Goal: Check status: Check status

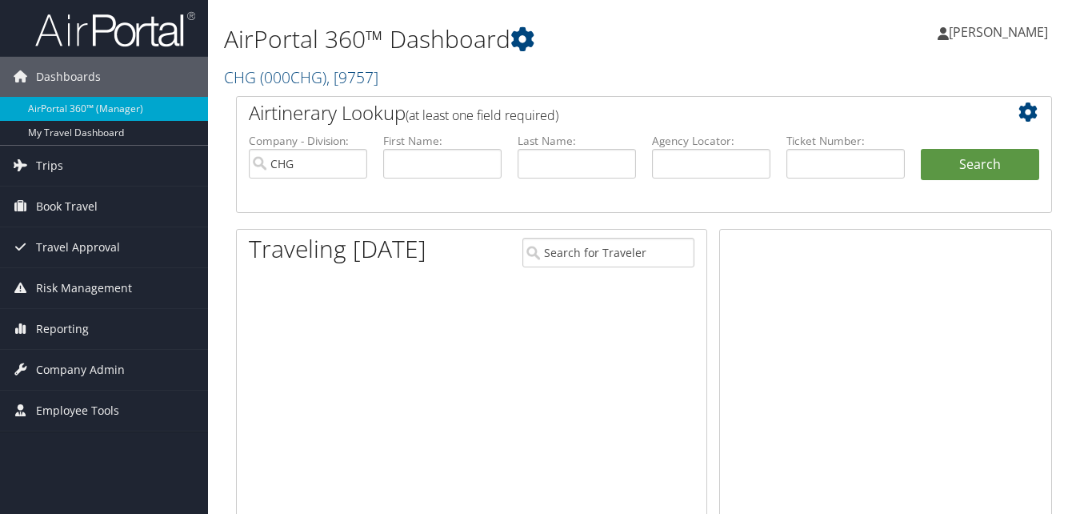
click at [81, 309] on span "Reporting" at bounding box center [62, 329] width 53 height 40
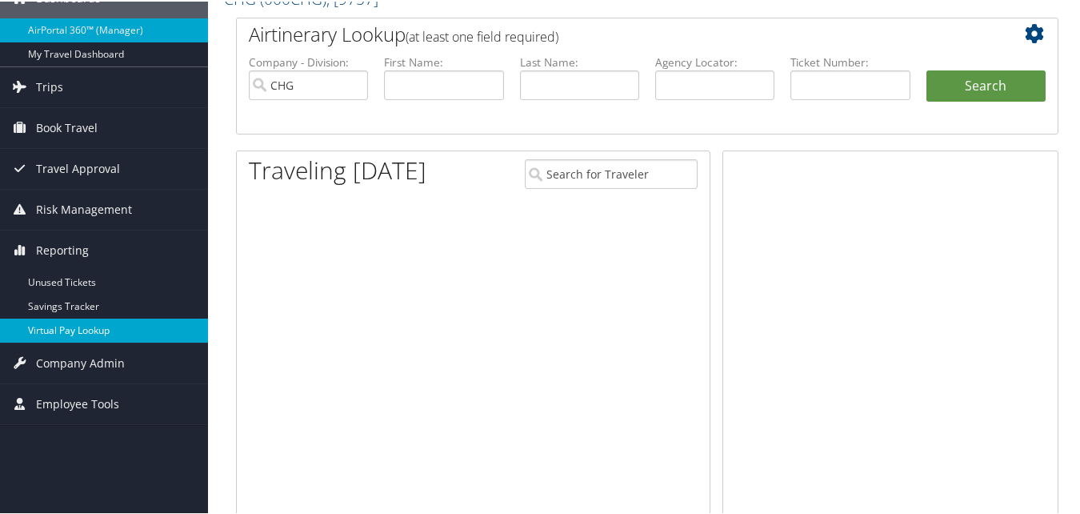
click at [71, 338] on link "Virtual Pay Lookup" at bounding box center [104, 329] width 208 height 24
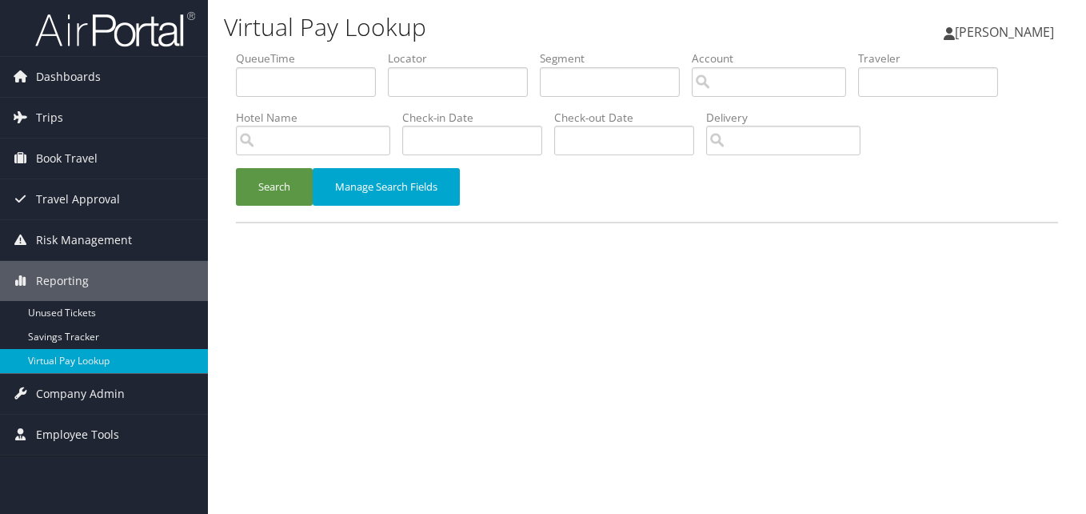
drag, startPoint x: 381, startPoint y: 77, endPoint x: 406, endPoint y: 80, distance: 25.0
click at [388, 77] on li "QueueTime" at bounding box center [312, 79] width 152 height 58
click at [406, 80] on input "text" at bounding box center [458, 82] width 140 height 30
paste input "NYZDTA"
type input "NYZDTA"
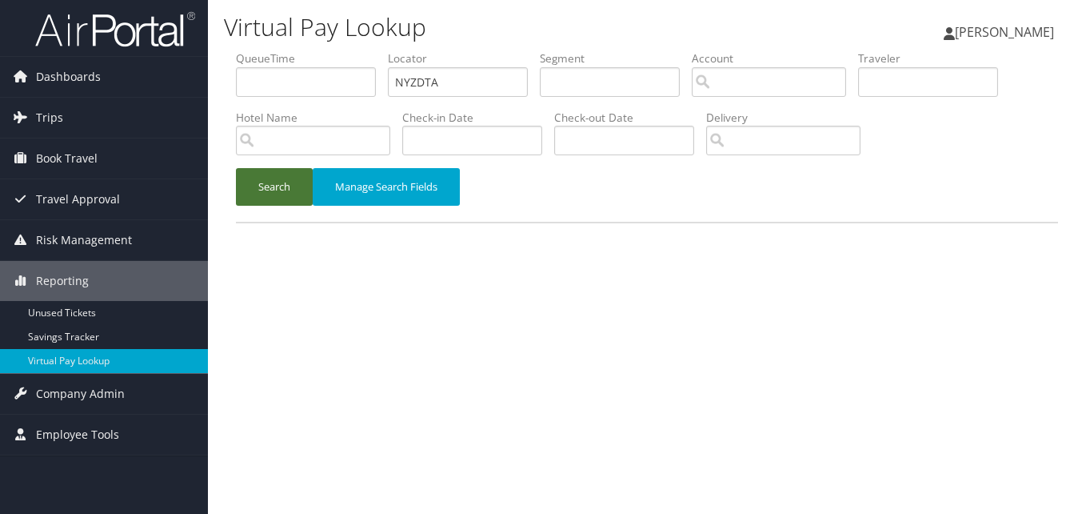
click at [268, 188] on button "Search" at bounding box center [274, 187] width 77 height 38
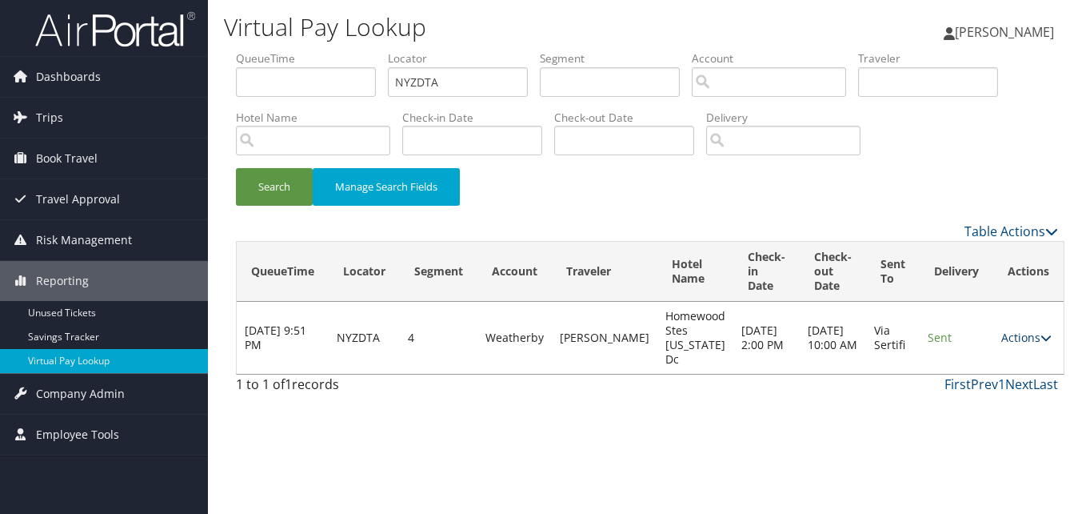
click at [1022, 338] on link "Actions" at bounding box center [1027, 337] width 50 height 15
click at [971, 386] on link "Logs" at bounding box center [990, 387] width 101 height 27
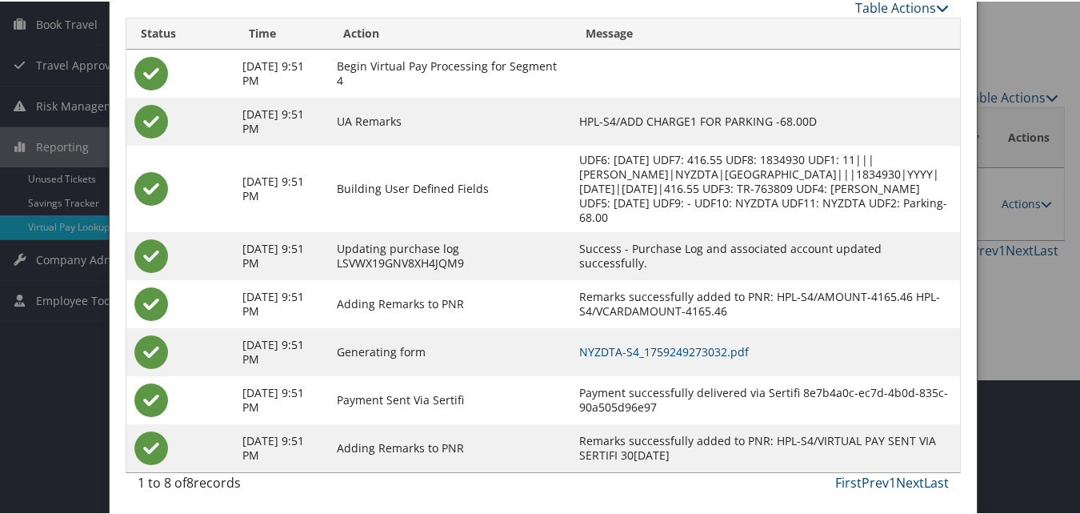
scroll to position [137, 0]
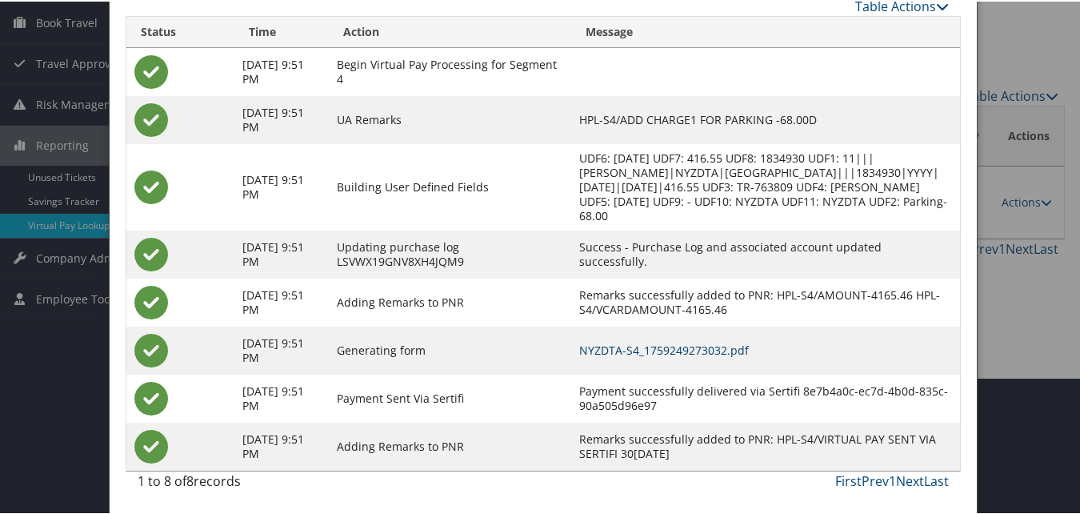
click at [654, 351] on link "NYZDTA-S4_1759249273032.pdf" at bounding box center [664, 348] width 170 height 15
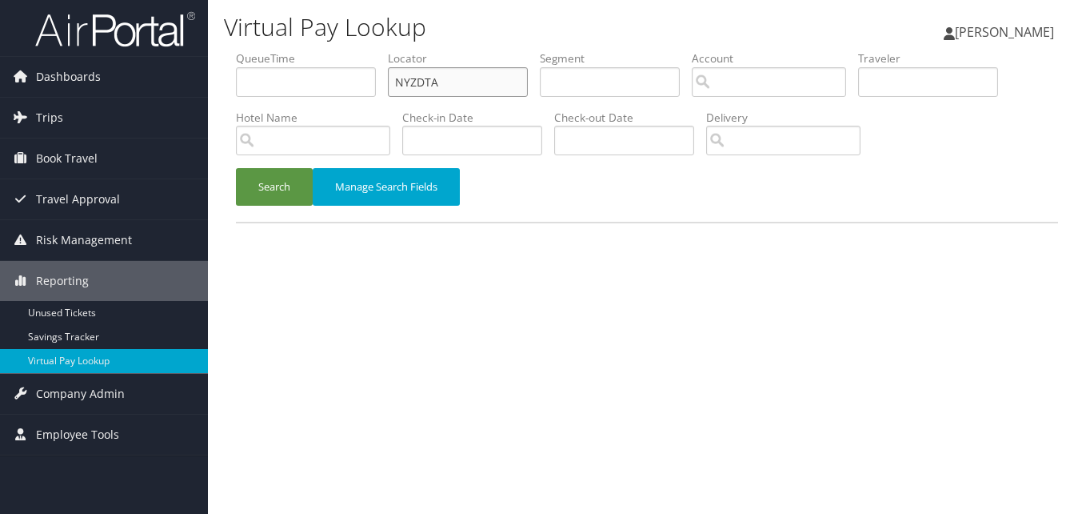
paste input "WDHPMH"
drag, startPoint x: 414, startPoint y: 77, endPoint x: 354, endPoint y: 93, distance: 61.3
click at [354, 50] on ul "QueueTime Locator NYZDTA Segment Account Traveler Hotel Name Check-in Date Chec…" at bounding box center [647, 50] width 822 height 0
type input "WDHPMH"
click at [290, 186] on button "Search" at bounding box center [274, 187] width 77 height 38
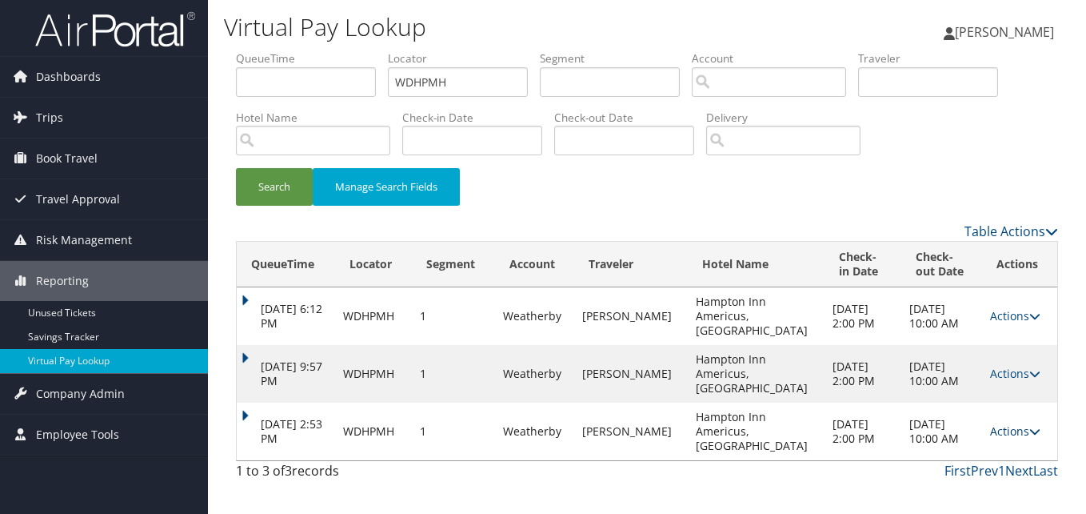
click at [1018, 423] on link "Actions" at bounding box center [1015, 430] width 50 height 15
click at [980, 444] on link "Logs" at bounding box center [979, 445] width 101 height 27
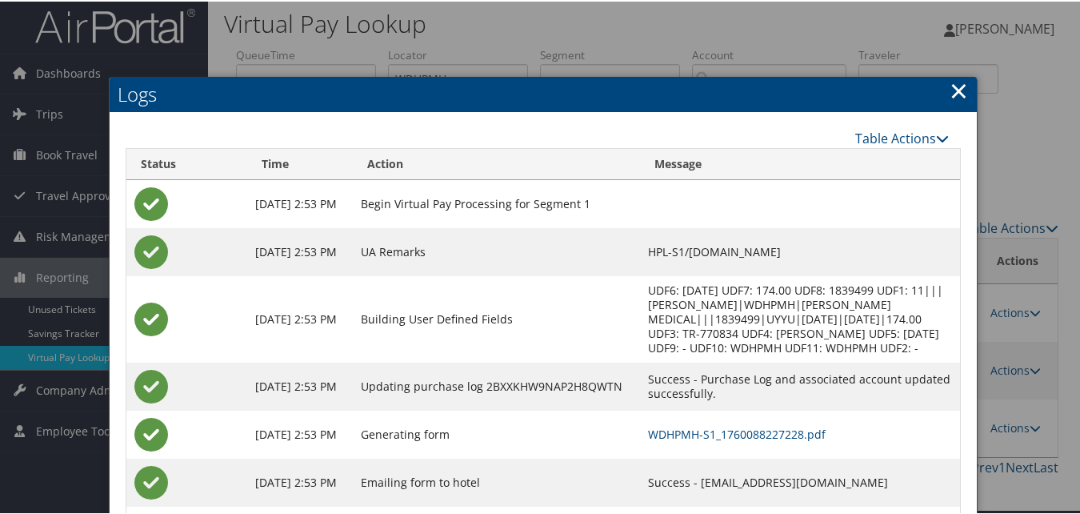
scroll to position [89, 0]
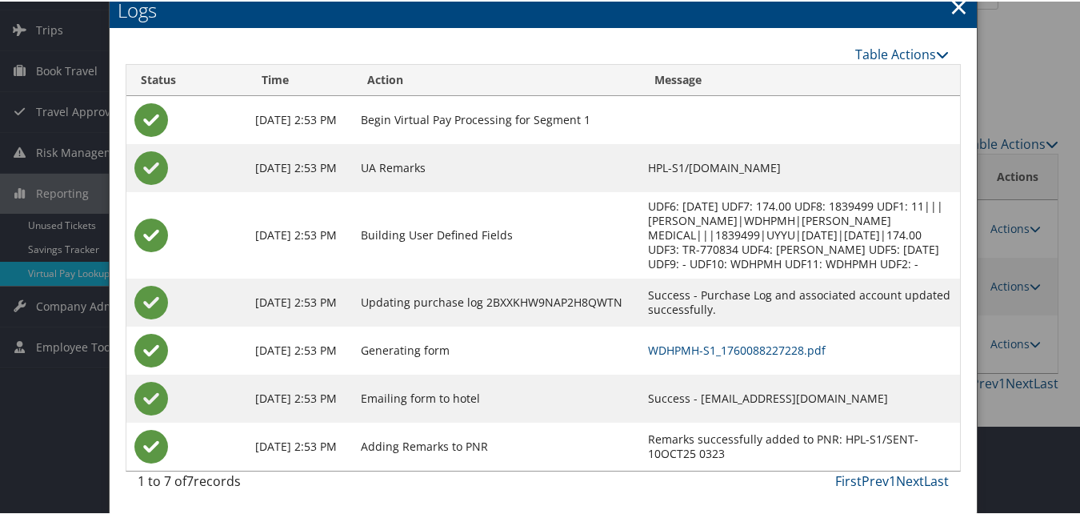
click at [716, 339] on td "WDHPMH-S1_1760088227228.pdf" at bounding box center [800, 349] width 320 height 48
click at [715, 342] on link "WDHPMH-S1_1760088227228.pdf" at bounding box center [737, 348] width 178 height 15
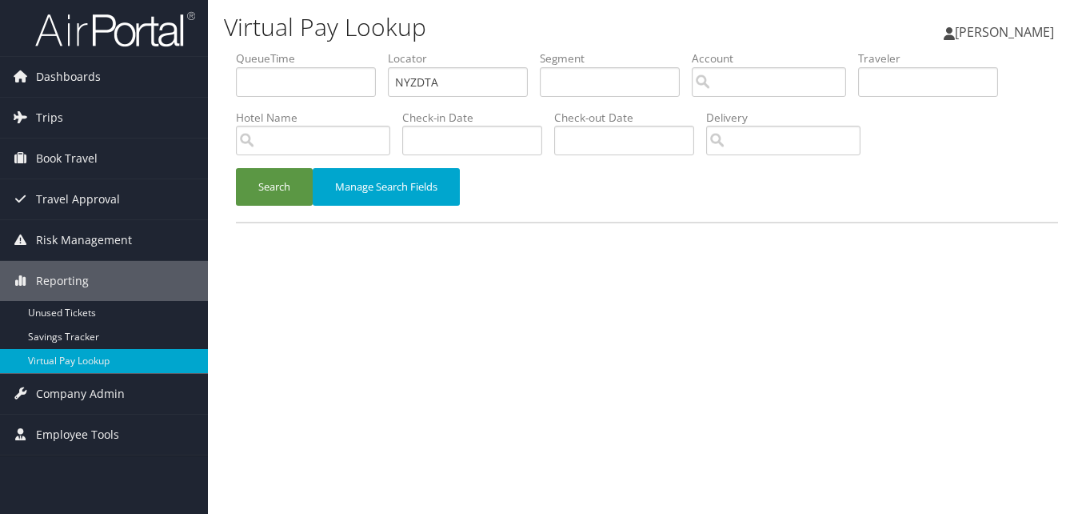
click at [266, 200] on button "Search" at bounding box center [274, 187] width 77 height 38
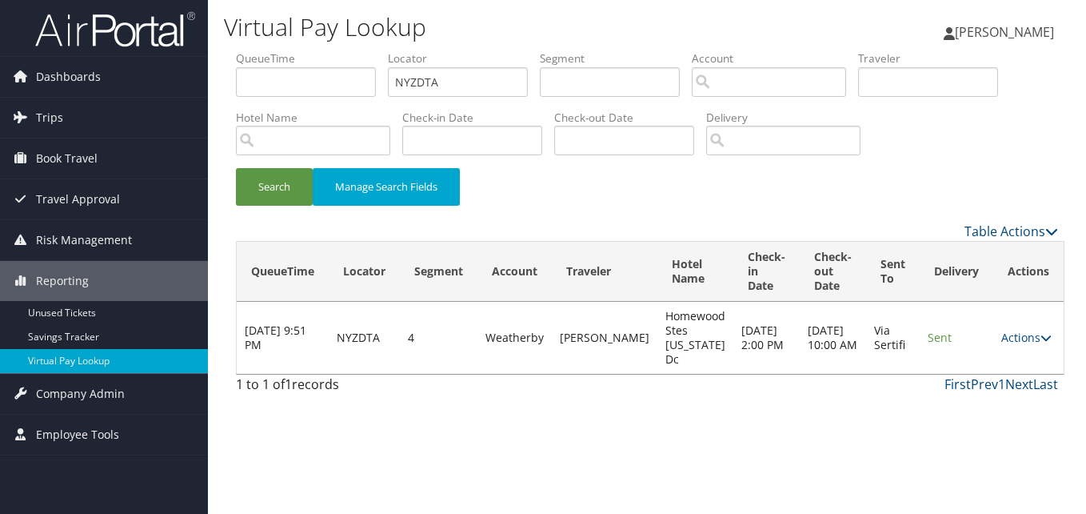
click at [978, 335] on td "Sent" at bounding box center [957, 338] width 74 height 72
click at [1002, 335] on link "Actions" at bounding box center [1027, 337] width 50 height 15
click at [986, 374] on link "Logs" at bounding box center [990, 387] width 101 height 27
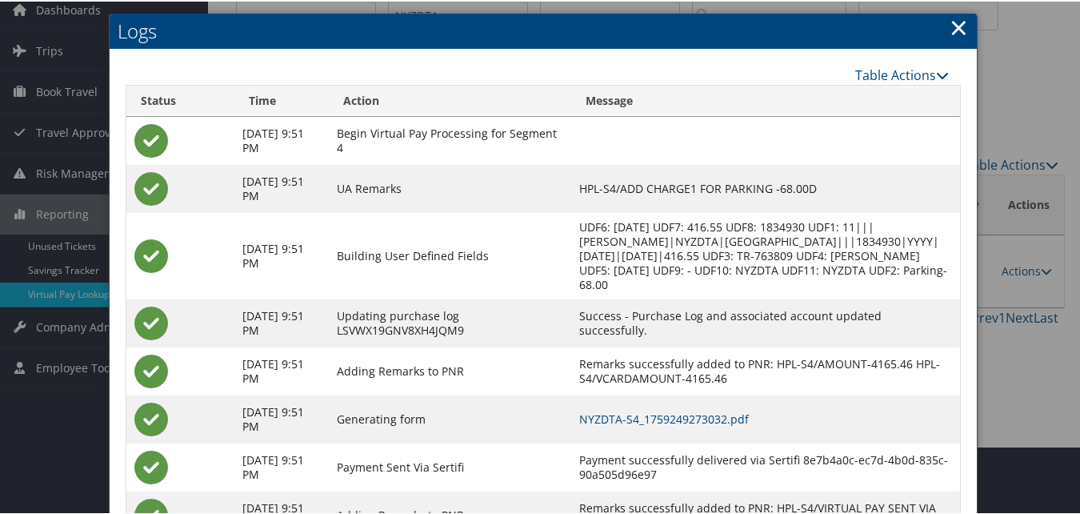
scroll to position [137, 0]
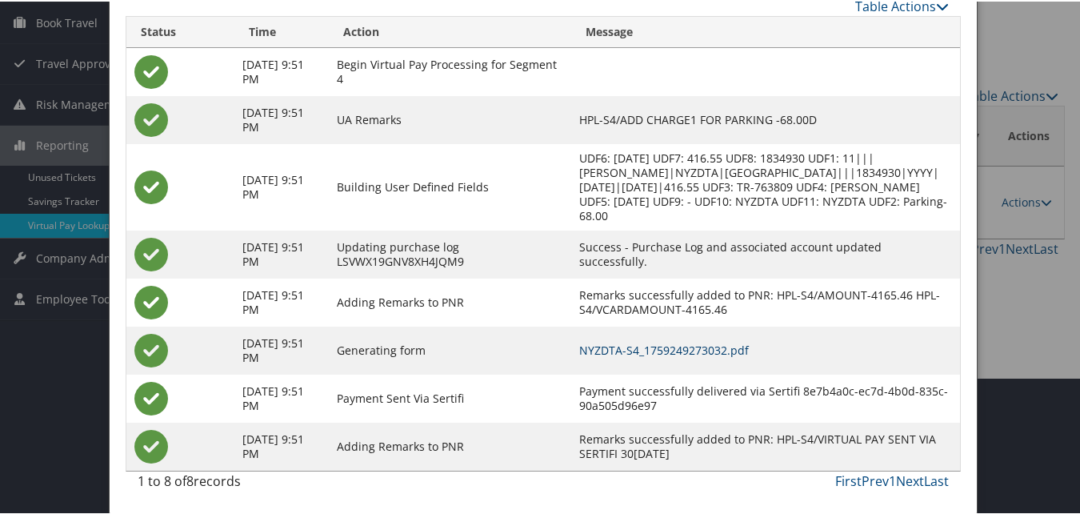
click at [702, 354] on link "NYZDTA-S4_1759249273032.pdf" at bounding box center [664, 348] width 170 height 15
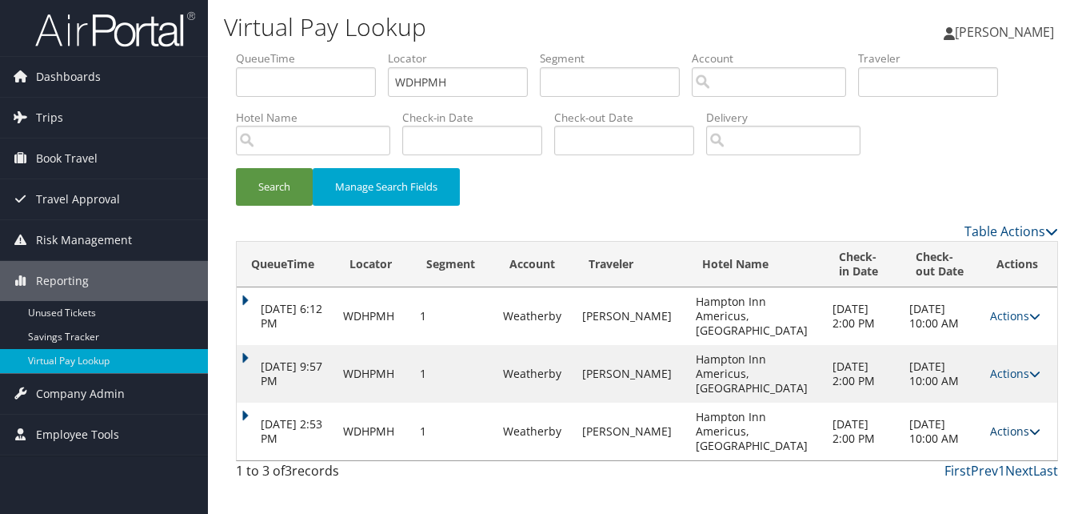
click at [1014, 423] on link "Actions" at bounding box center [1015, 430] width 50 height 15
click at [950, 430] on link "Resend" at bounding box center [979, 418] width 101 height 27
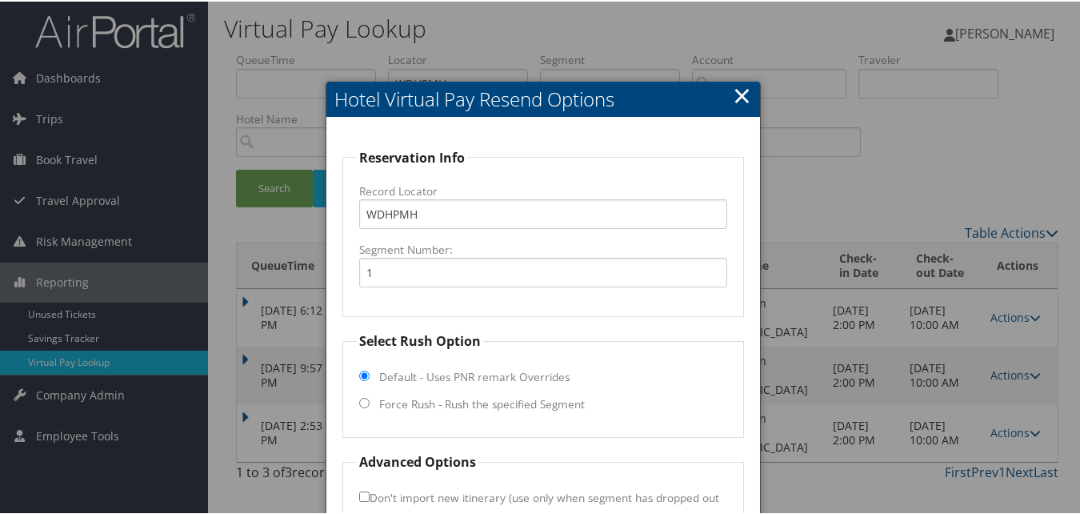
click at [744, 89] on link "×" at bounding box center [742, 94] width 18 height 32
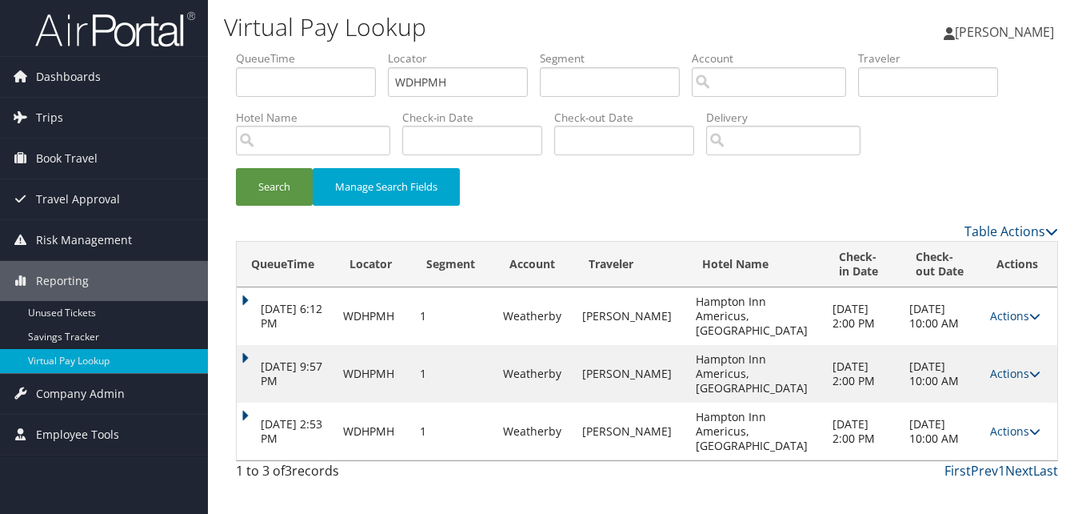
click at [264, 402] on td "[DATE] 2:53 PM" at bounding box center [286, 431] width 98 height 58
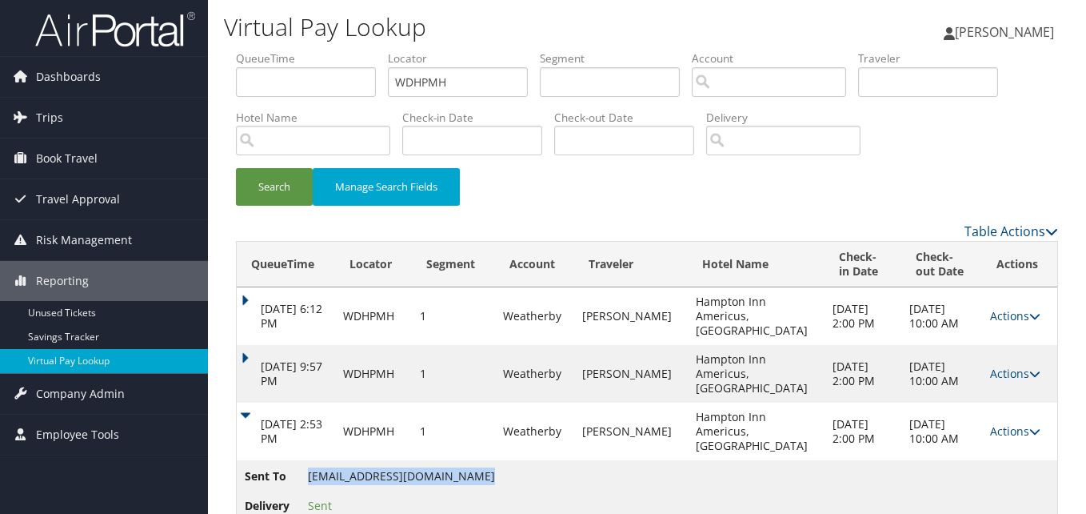
drag, startPoint x: 307, startPoint y: 429, endPoint x: 508, endPoint y: 431, distance: 200.8
click at [495, 468] on span "HAMPTONINNAMERICUS@GMAIL.COM" at bounding box center [401, 475] width 187 height 15
drag, startPoint x: 508, startPoint y: 431, endPoint x: 499, endPoint y: 452, distance: 22.6
click at [495, 491] on li "Delivery Sent" at bounding box center [370, 505] width 250 height 29
click at [257, 402] on td "Oct 10, 2025 2:53 PM" at bounding box center [286, 431] width 98 height 58
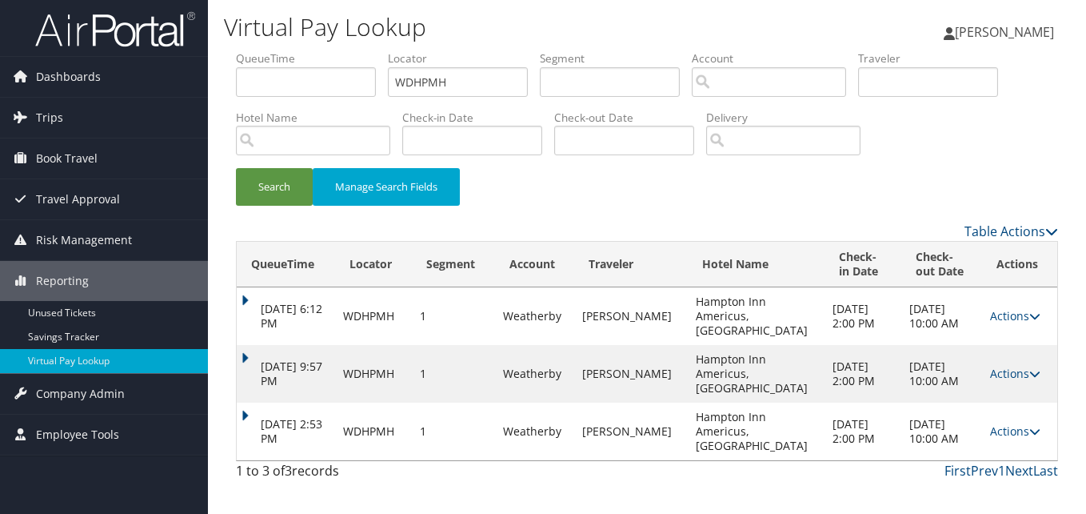
click at [244, 402] on td "Oct 10, 2025 2:53 PM" at bounding box center [286, 431] width 98 height 58
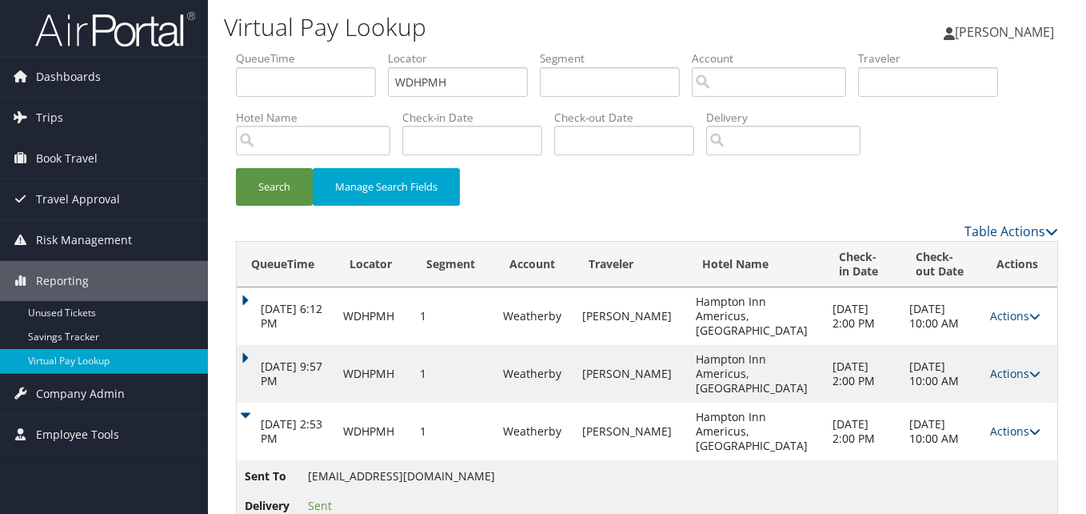
click at [990, 423] on link "Actions" at bounding box center [1015, 430] width 50 height 15
click at [979, 434] on link "Logs" at bounding box center [979, 445] width 101 height 27
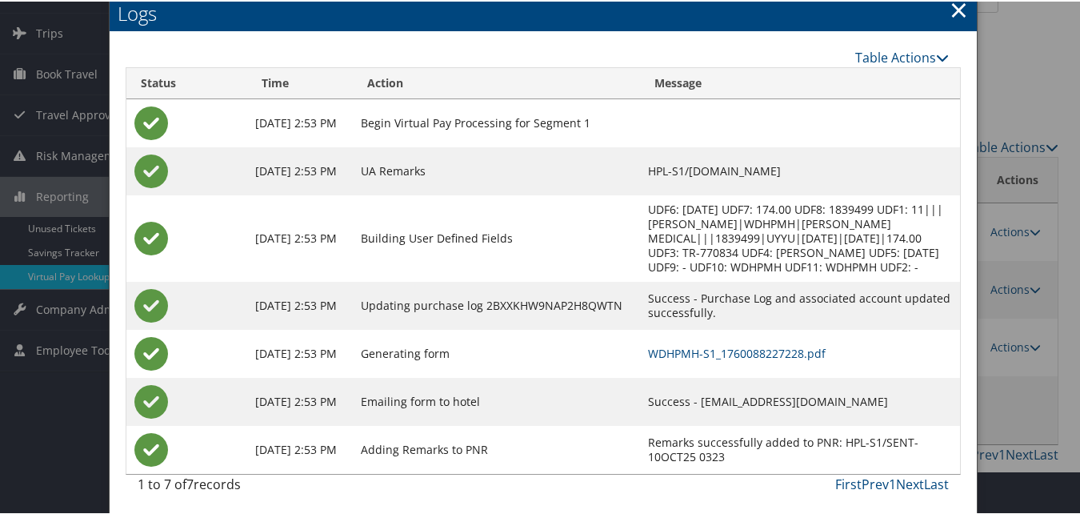
scroll to position [89, 0]
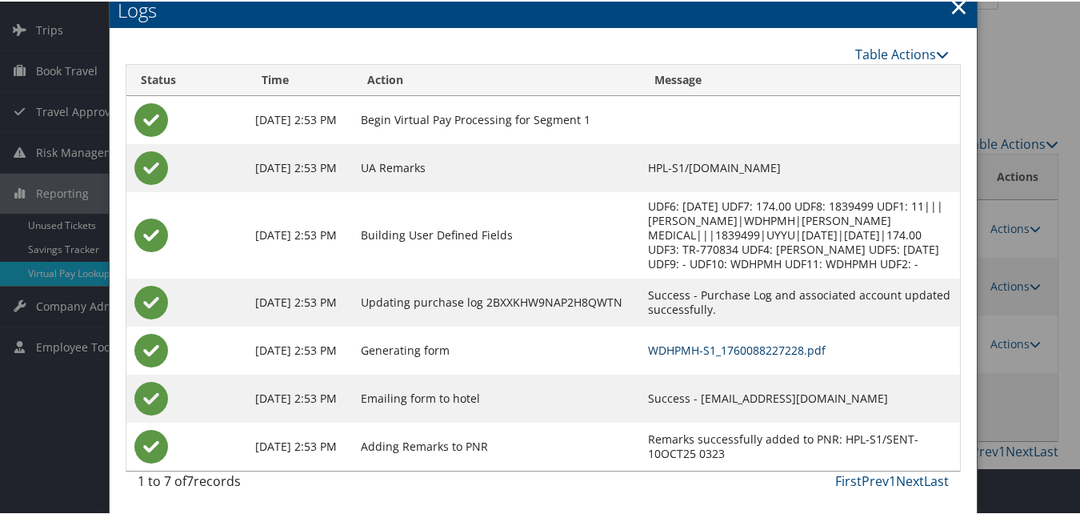
click at [648, 354] on link "WDHPMH-S1_1760088227228.pdf" at bounding box center [737, 348] width 178 height 15
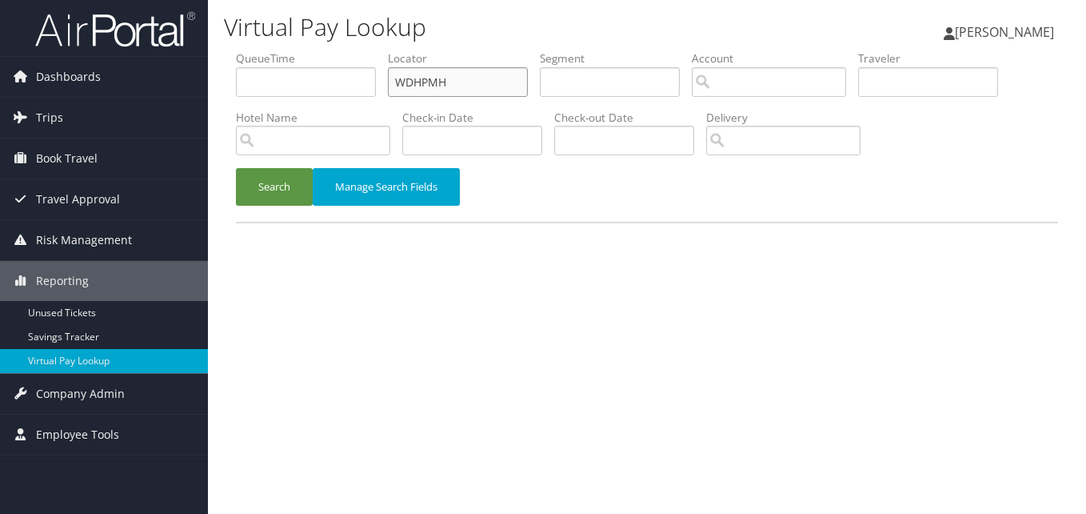
drag, startPoint x: 449, startPoint y: 72, endPoint x: 367, endPoint y: 95, distance: 84.8
click at [367, 50] on ul "QueueTime Locator WDHPMH Segment Account Traveler Hotel Name Check-in Date Chec…" at bounding box center [647, 50] width 822 height 0
paste input "EGJHVV"
type input "EGJHVV"
drag, startPoint x: 322, startPoint y: 174, endPoint x: 314, endPoint y: 178, distance: 9.7
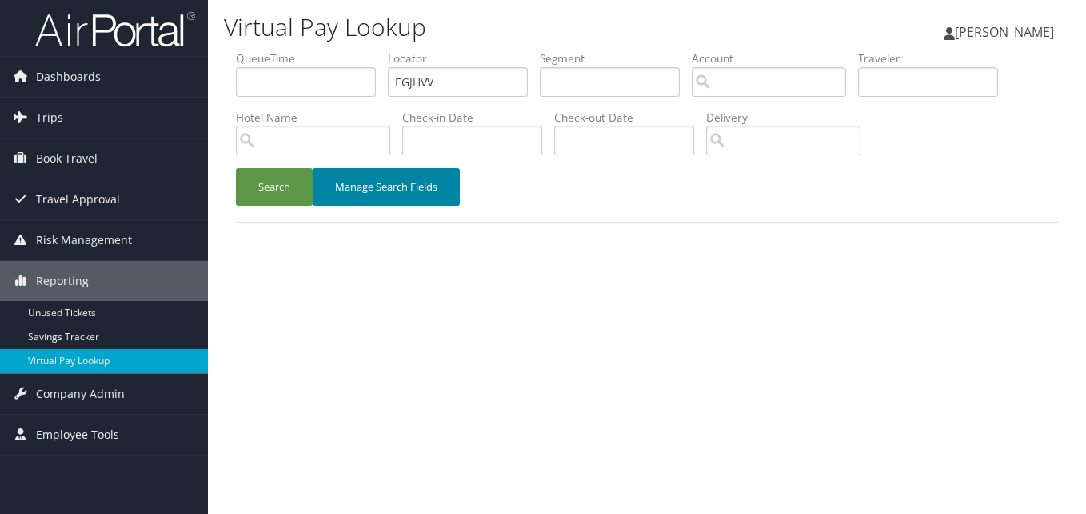
click at [314, 178] on button "Manage Search Fields" at bounding box center [386, 187] width 147 height 38
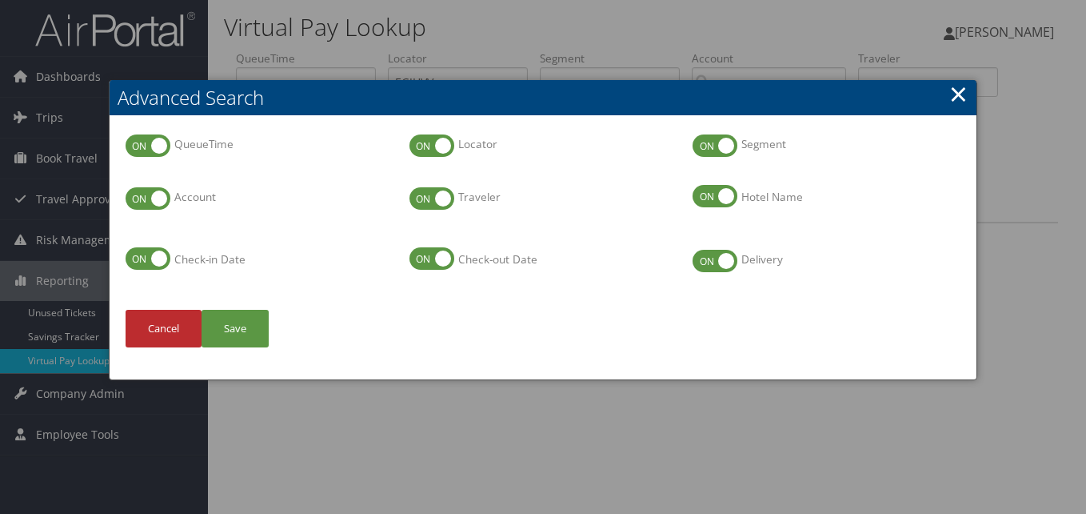
click at [946, 90] on h2 "Advanced Search" at bounding box center [543, 97] width 867 height 35
click at [952, 94] on link "×" at bounding box center [959, 94] width 18 height 32
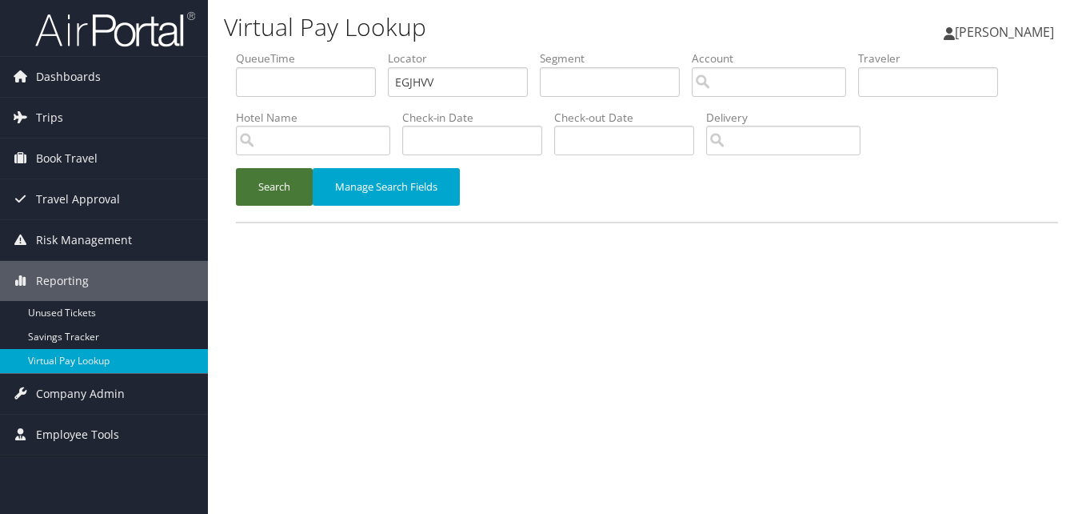
click at [258, 186] on button "Search" at bounding box center [274, 187] width 77 height 38
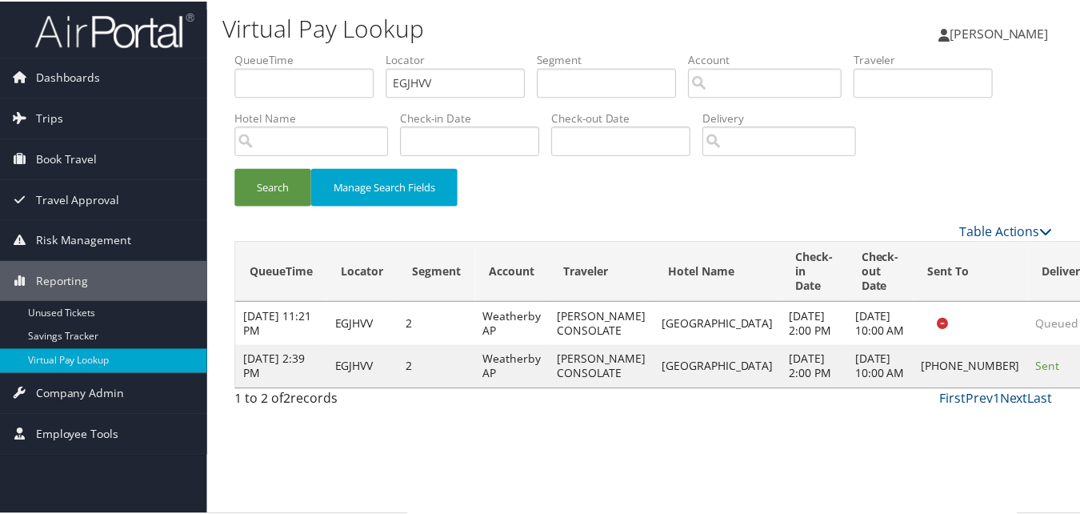
scroll to position [15, 0]
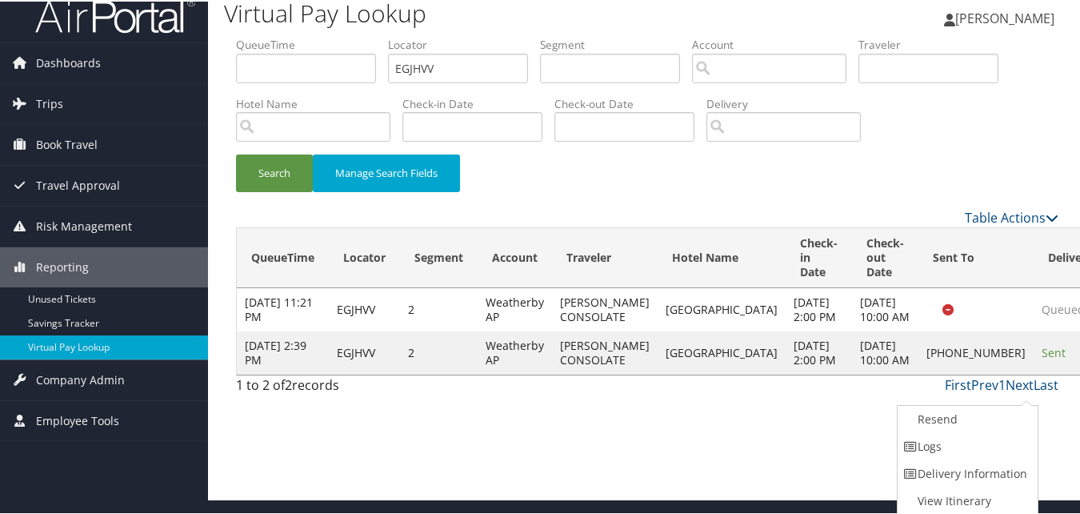
drag, startPoint x: 1010, startPoint y: 408, endPoint x: 936, endPoint y: 438, distance: 80.4
click at [947, 442] on link "Logs" at bounding box center [966, 444] width 137 height 27
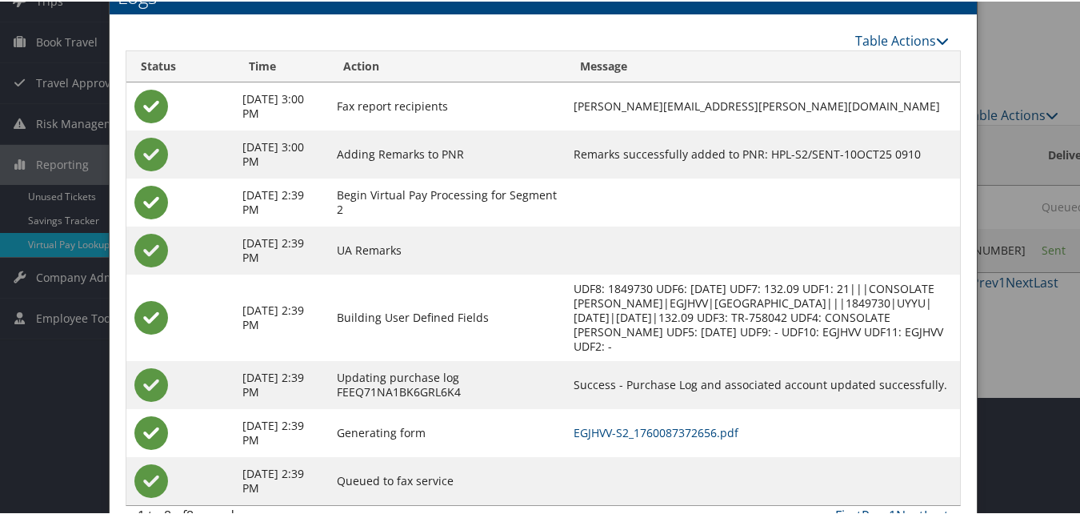
scroll to position [138, 0]
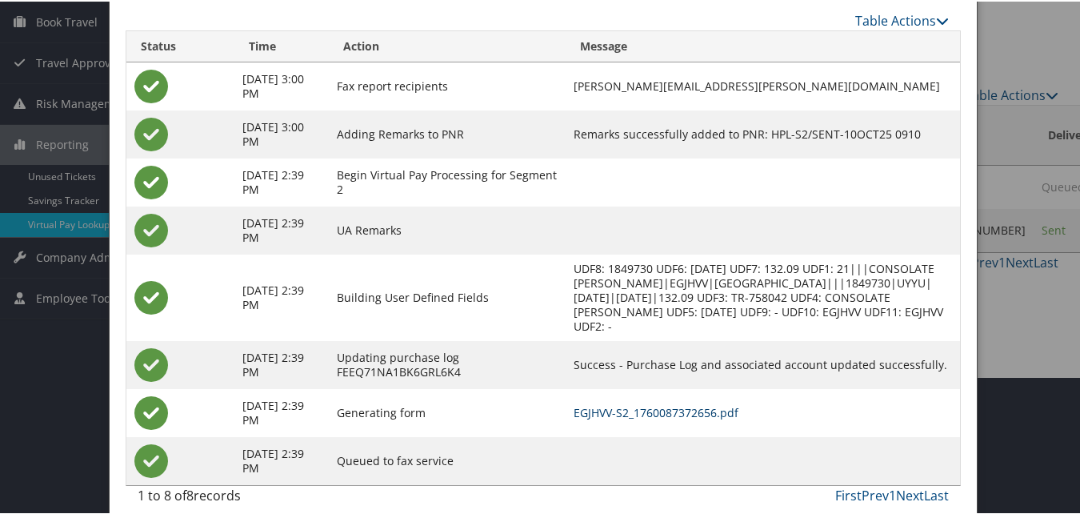
click at [670, 403] on link "EGJHVV-S2_1760087372656.pdf" at bounding box center [656, 410] width 165 height 15
